Goal: Information Seeking & Learning: Learn about a topic

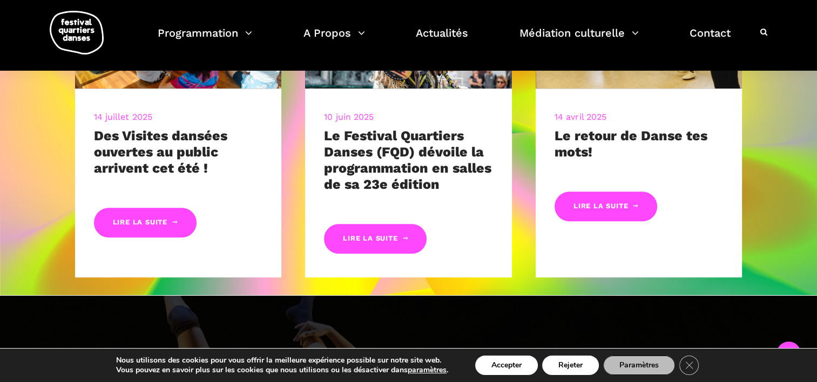
scroll to position [594, 0]
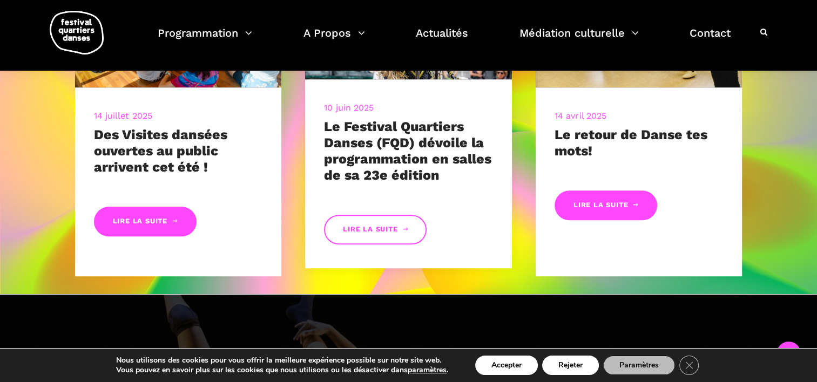
click at [382, 235] on link "Lire la suite" at bounding box center [375, 230] width 103 height 30
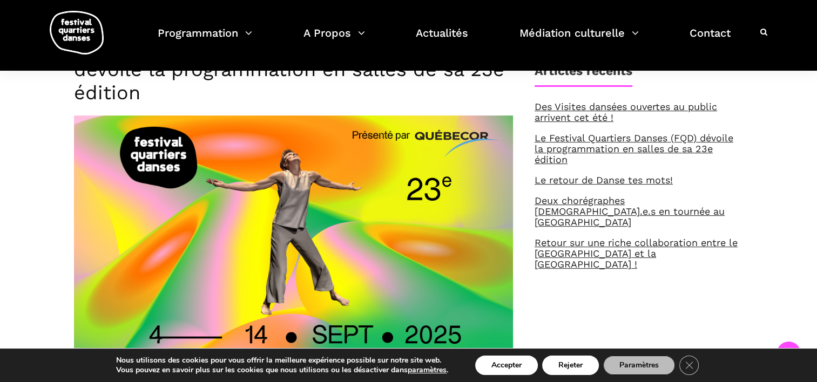
scroll to position [486, 0]
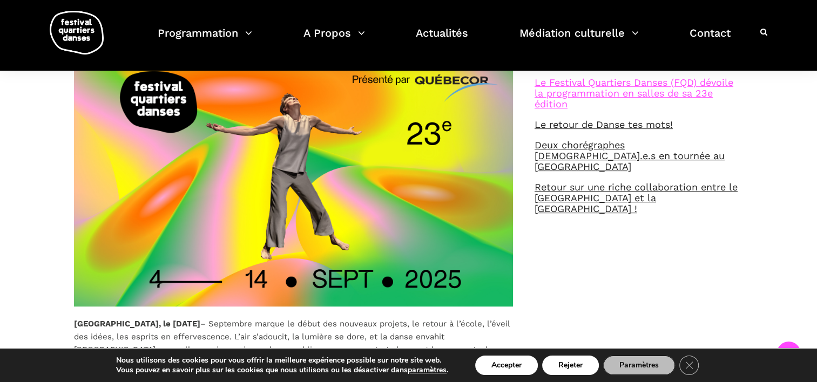
click at [592, 84] on link "Le Festival Quartiers Danses (FQD) dévoile la programmation en salles de sa 23e…" at bounding box center [634, 93] width 199 height 33
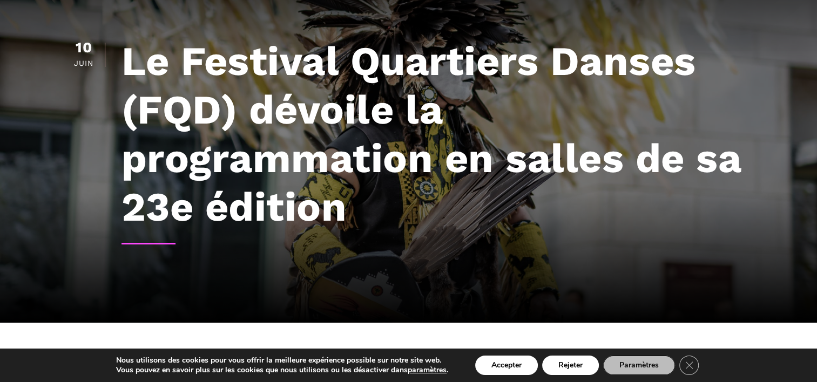
scroll to position [216, 0]
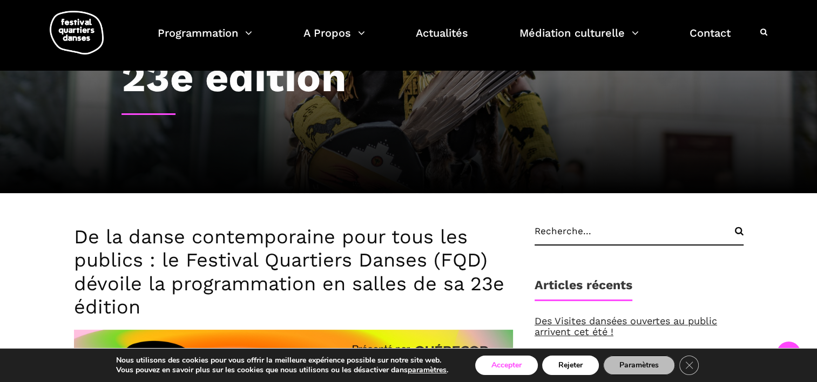
click at [493, 365] on button "Accepter" at bounding box center [506, 365] width 63 height 19
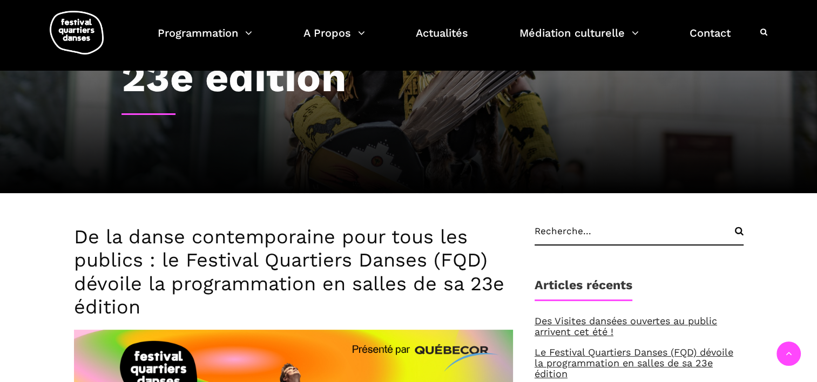
scroll to position [265, 0]
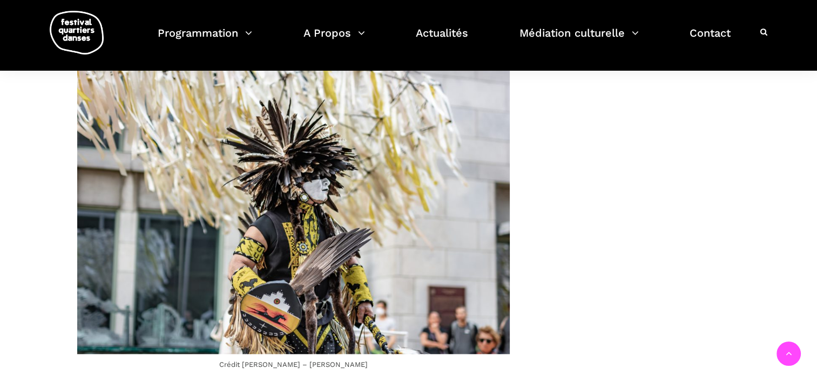
scroll to position [1260, 0]
